Goal: Information Seeking & Learning: Learn about a topic

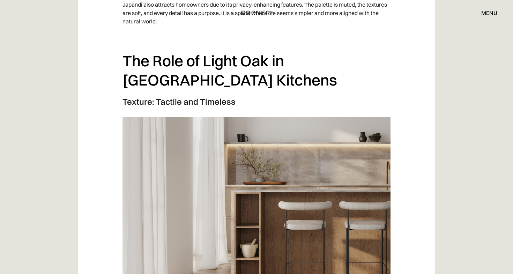
scroll to position [909, 0]
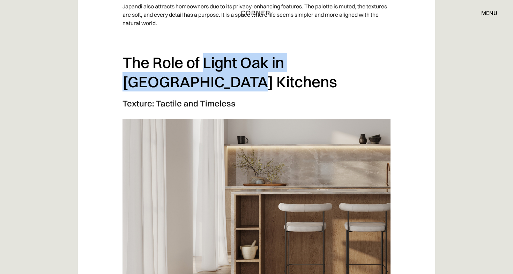
drag, startPoint x: 204, startPoint y: 35, endPoint x: 270, endPoint y: 53, distance: 68.6
click at [270, 53] on h2 "The Role of Light Oak in Japandi Kitchens" at bounding box center [257, 72] width 268 height 38
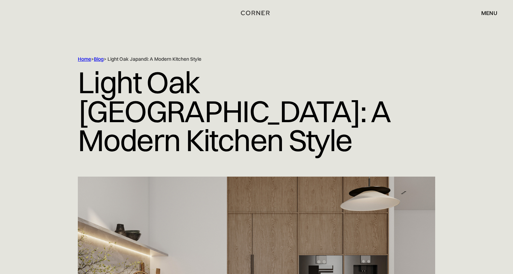
scroll to position [0, 0]
click at [251, 3] on div "Shop Kitchens Shop Kitchens How it works How it works Projects Projects Inspira…" at bounding box center [256, 13] width 513 height 26
click at [251, 15] on img "home" at bounding box center [254, 13] width 29 height 9
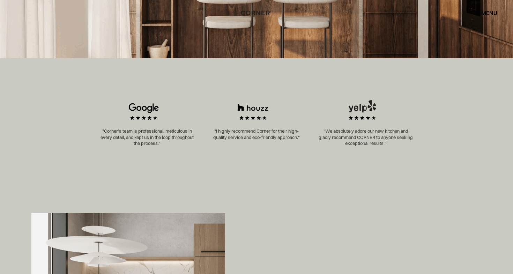
scroll to position [351, 0]
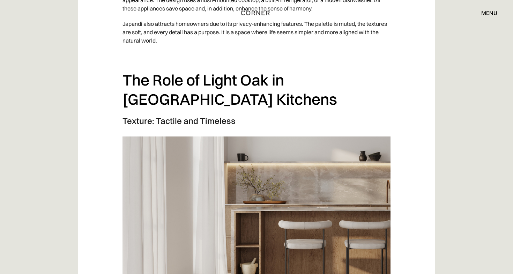
scroll to position [886, 0]
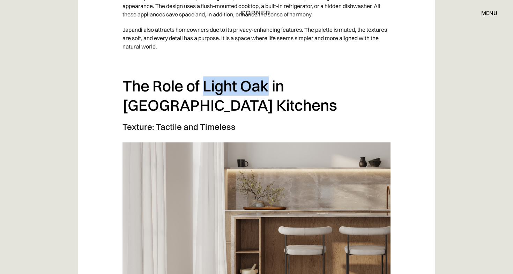
drag, startPoint x: 201, startPoint y: 56, endPoint x: 268, endPoint y: 59, distance: 66.4
click at [268, 76] on h2 "The Role of Light Oak in Japandi Kitchens" at bounding box center [257, 95] width 268 height 38
copy h2 "Light Oak"
